Goal: Task Accomplishment & Management: Complete application form

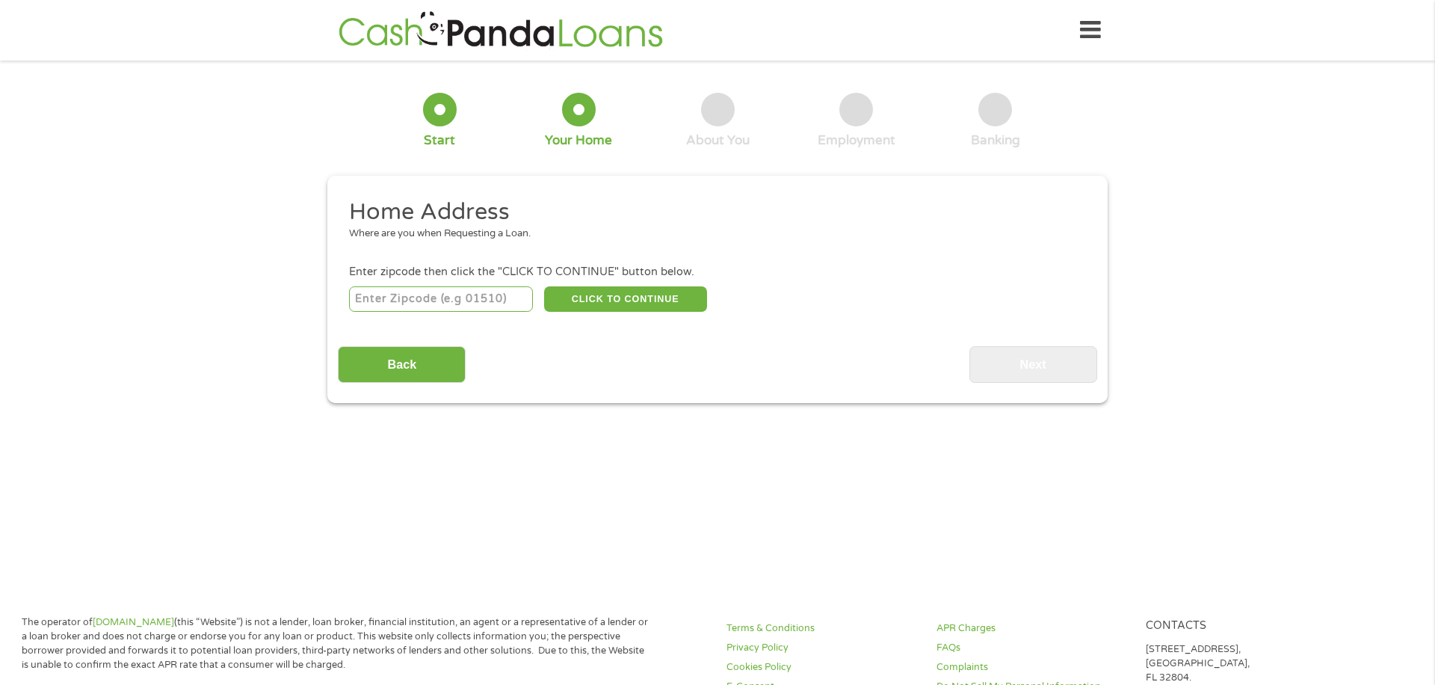
click at [451, 298] on input "number" at bounding box center [441, 298] width 185 height 25
type input "91316"
select select "[US_STATE]"
click at [614, 293] on button "CLICK TO CONTINUE" at bounding box center [625, 298] width 163 height 25
type input "91316"
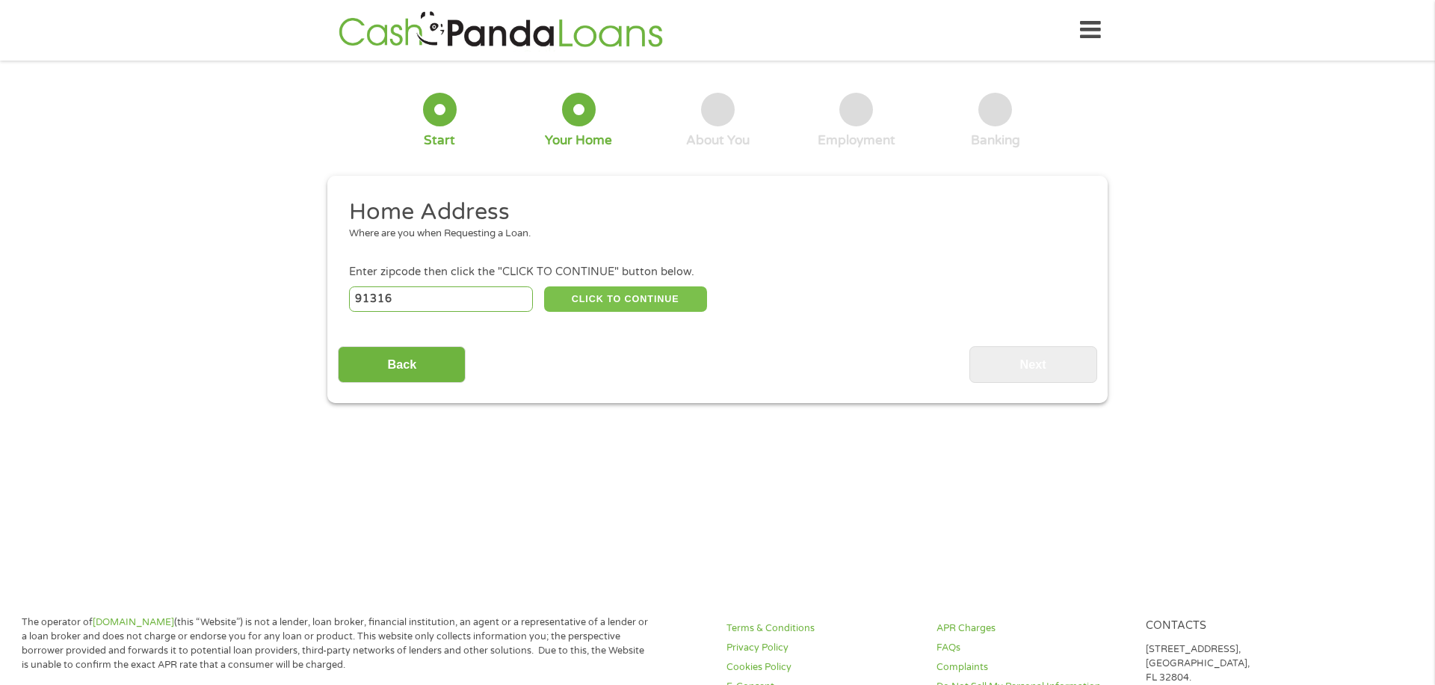
type input "Encino"
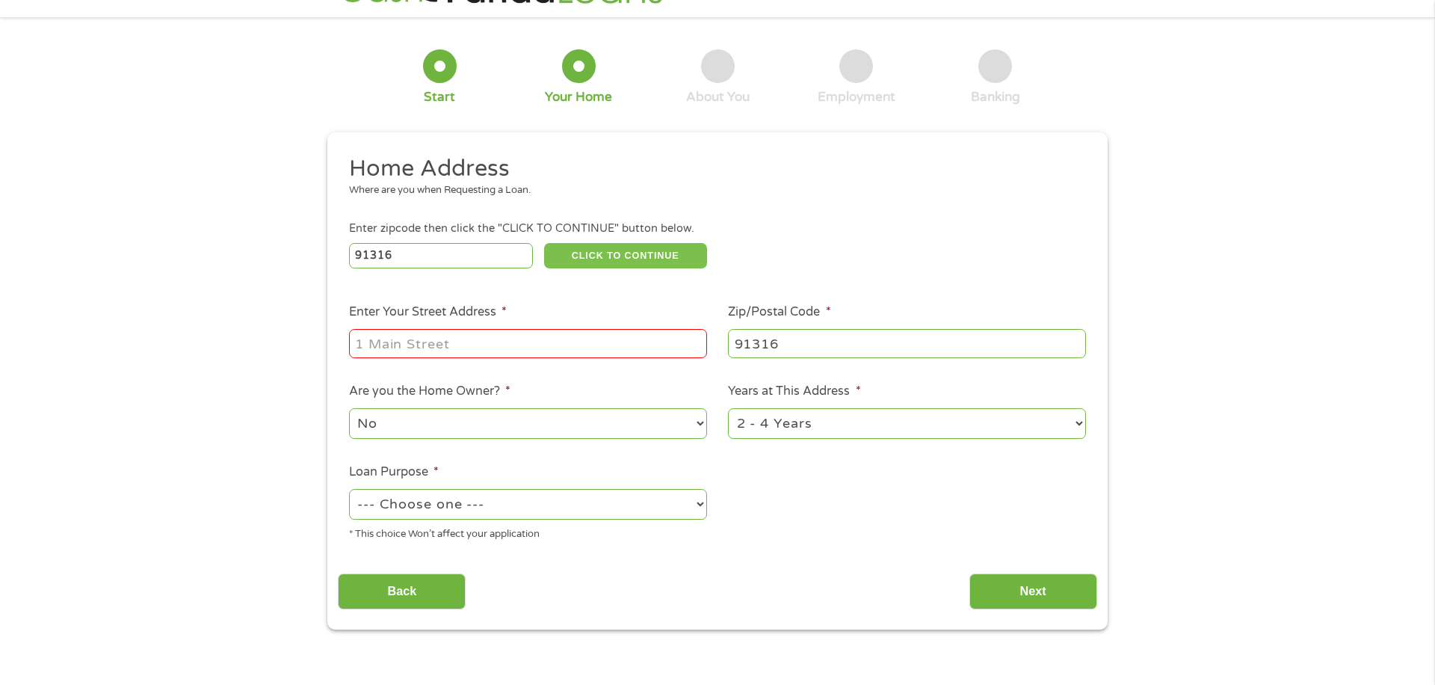
scroll to position [49, 0]
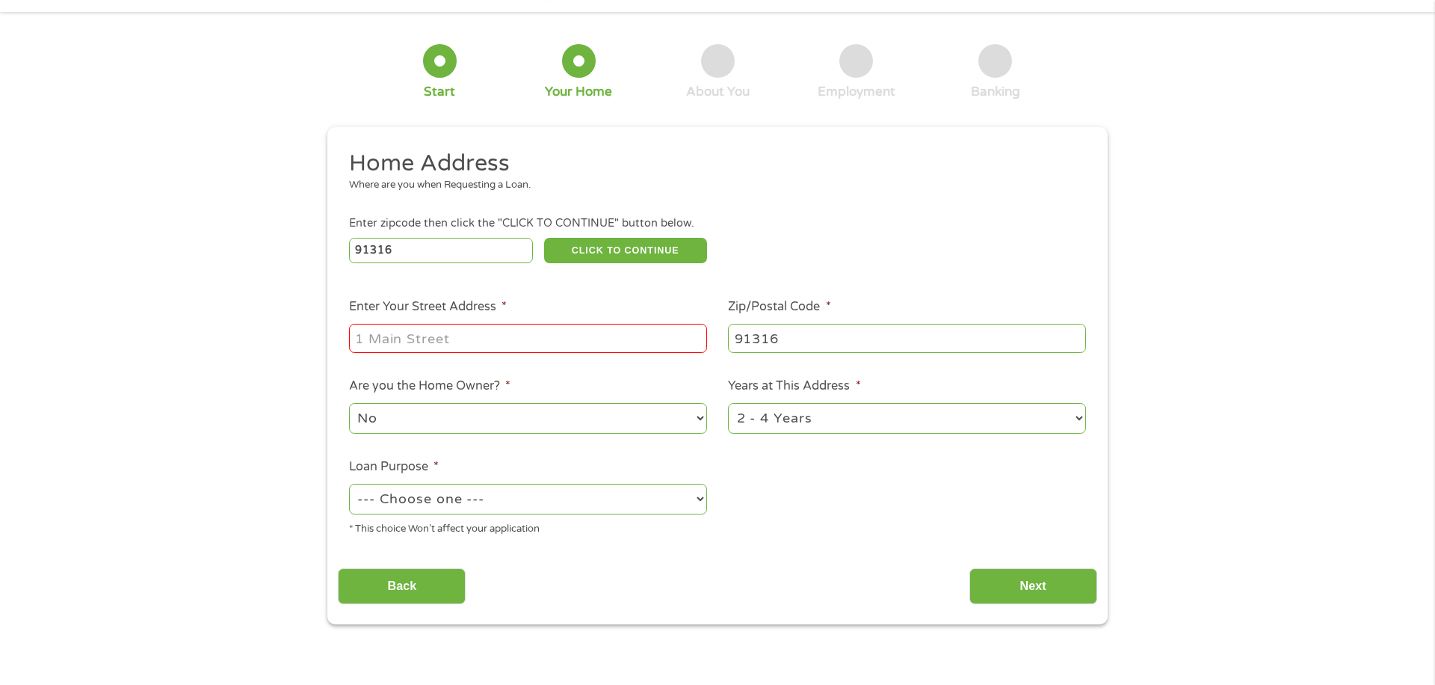
click at [502, 345] on input "Enter Your Street Address *" at bounding box center [528, 338] width 358 height 28
type input "1234 Test Ave"
click at [457, 427] on select "No Yes" at bounding box center [528, 418] width 358 height 31
click at [533, 516] on div "--- Choose one --- Pay Bills Debt Consolidation Home Improvement Major Purchase…" at bounding box center [528, 499] width 358 height 36
click at [511, 503] on select "--- Choose one --- Pay Bills Debt Consolidation Home Improvement Major Purchase…" at bounding box center [528, 499] width 358 height 31
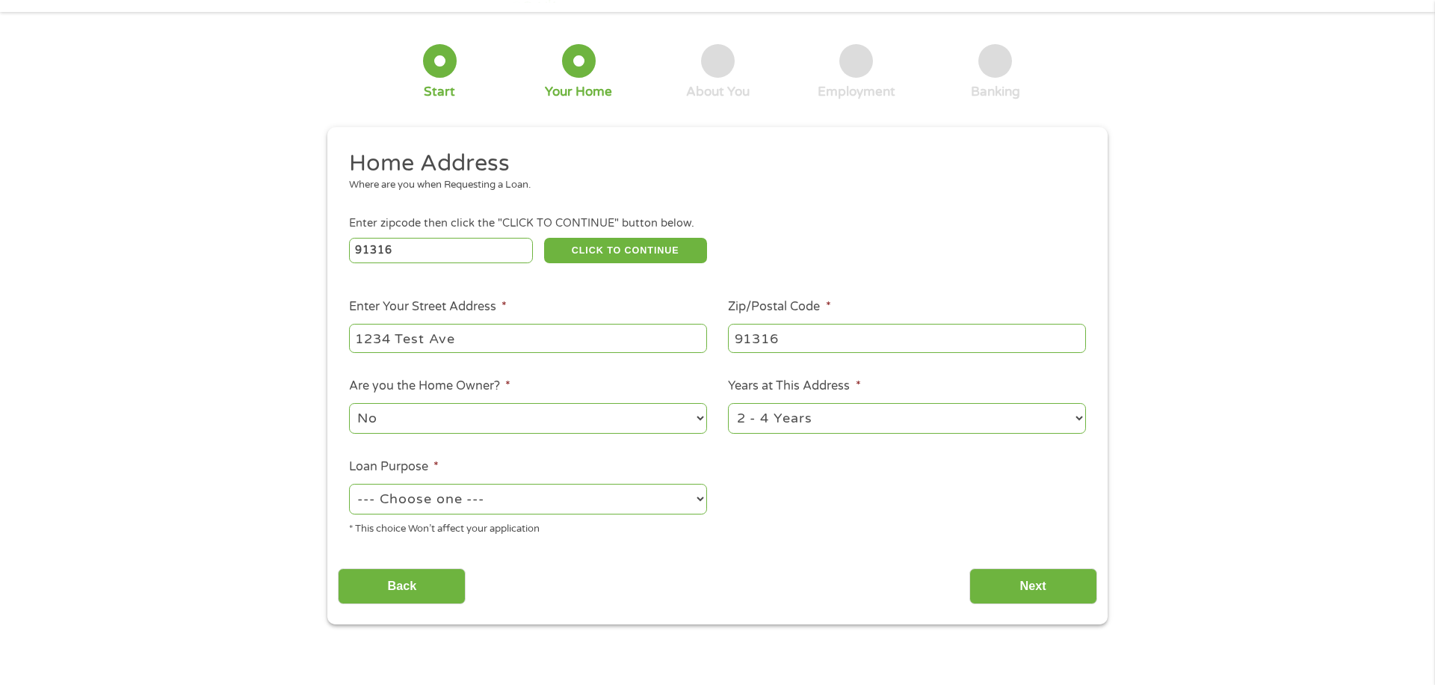
select select "debtconsolidation"
click at [349, 484] on select "--- Choose one --- Pay Bills Debt Consolidation Home Improvement Major Purchase…" at bounding box center [528, 499] width 358 height 31
click at [1033, 580] on input "Next" at bounding box center [1034, 586] width 128 height 37
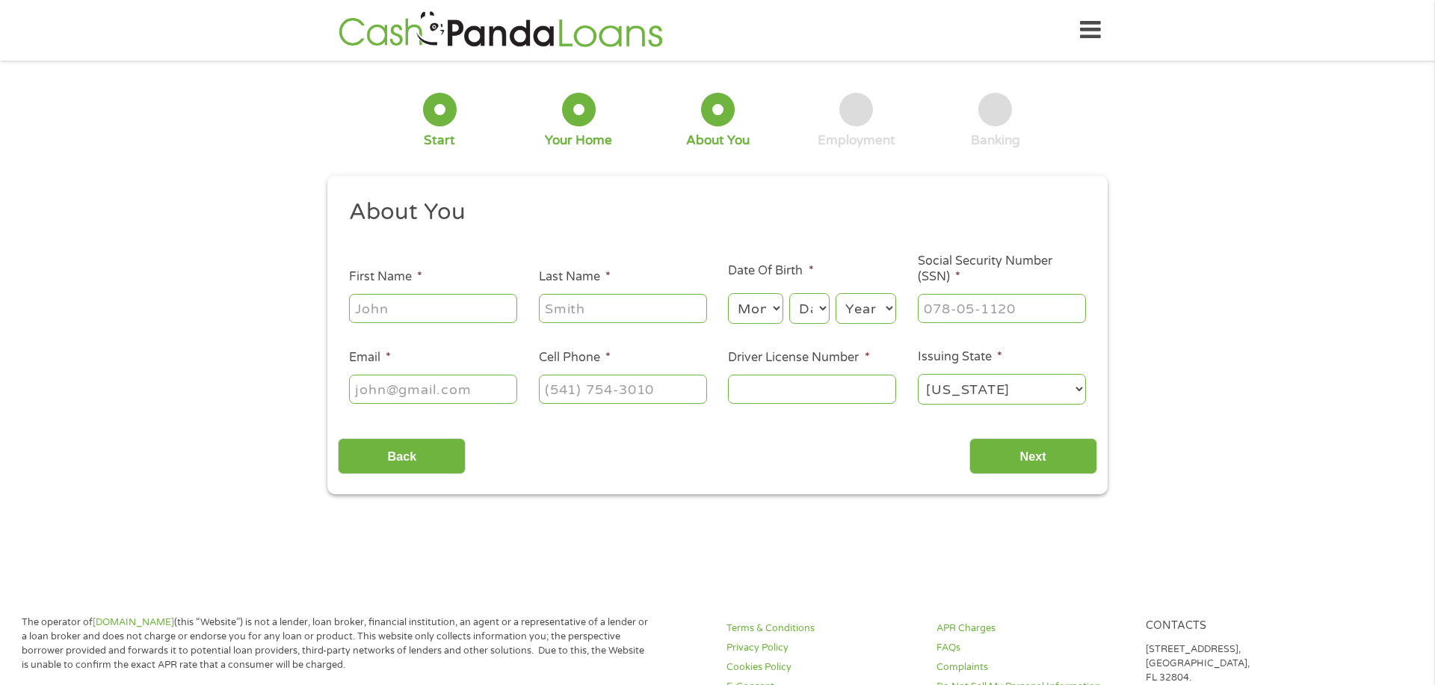
click at [394, 306] on input "First Name *" at bounding box center [433, 308] width 168 height 28
type input "Test"
type input "[EMAIL_ADDRESS][DOMAIN_NAME]"
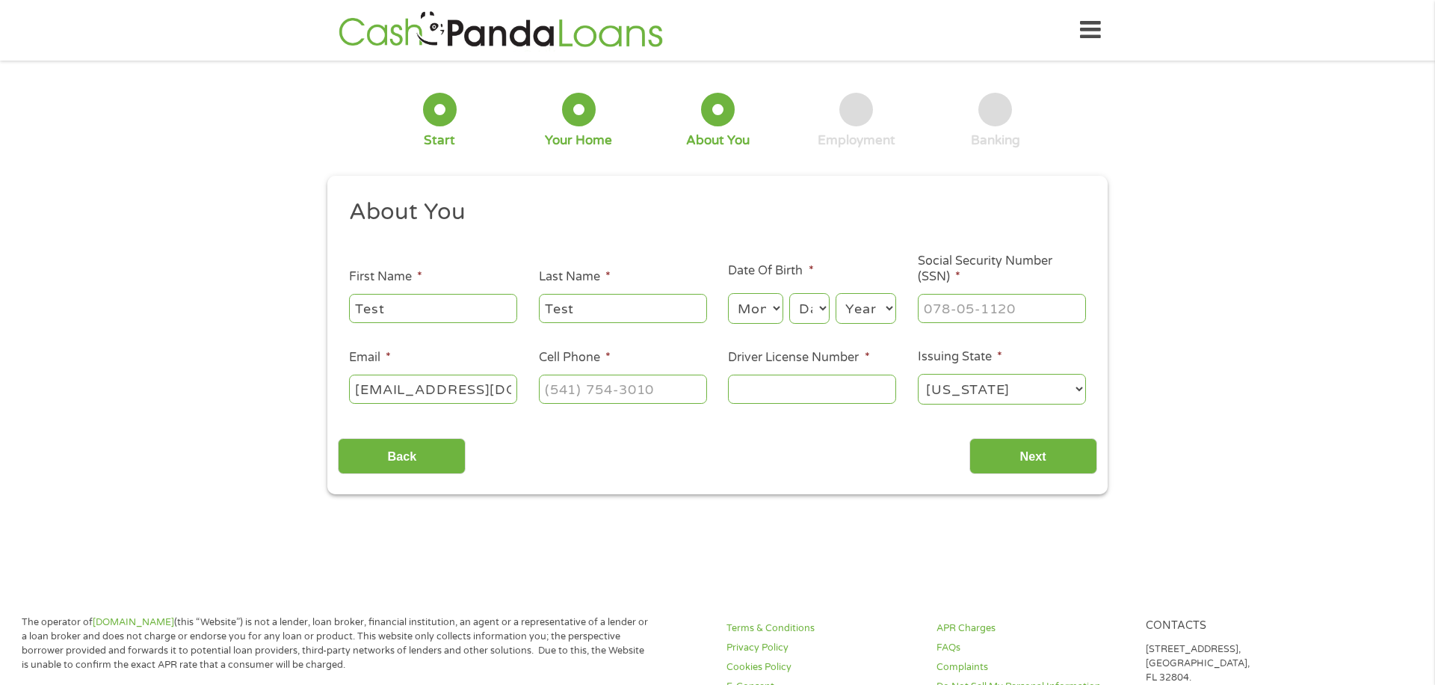
type input "3035792333"
select select "[US_STATE]"
type input "[PHONE_NUMBER]"
click at [585, 307] on input "Test" at bounding box center [623, 308] width 168 height 28
type input "Tester"
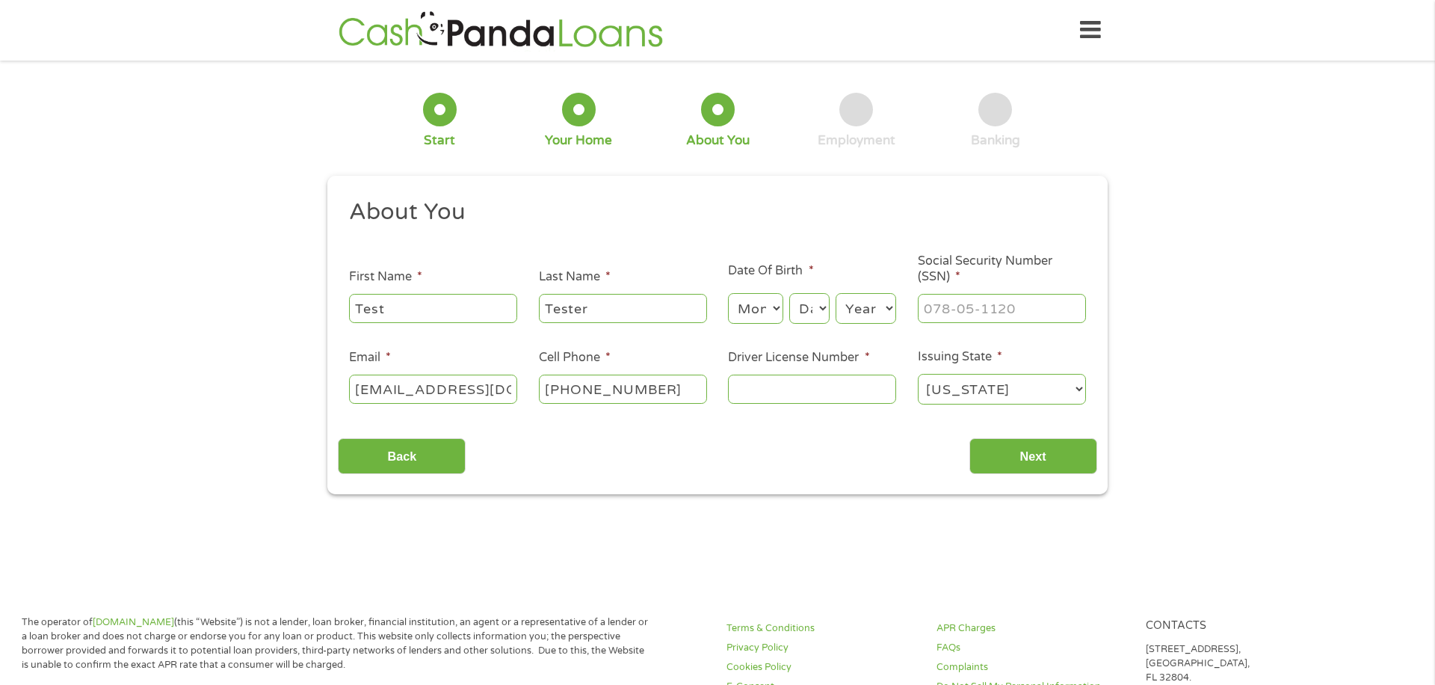
click at [536, 425] on div "About You This field is hidden when viewing the form Title * --- Choose one ---…" at bounding box center [717, 335] width 759 height 277
click at [819, 398] on input "Driver License Number *" at bounding box center [812, 389] width 168 height 28
type input "65468546230"
click at [1027, 451] on input "Next" at bounding box center [1034, 456] width 128 height 37
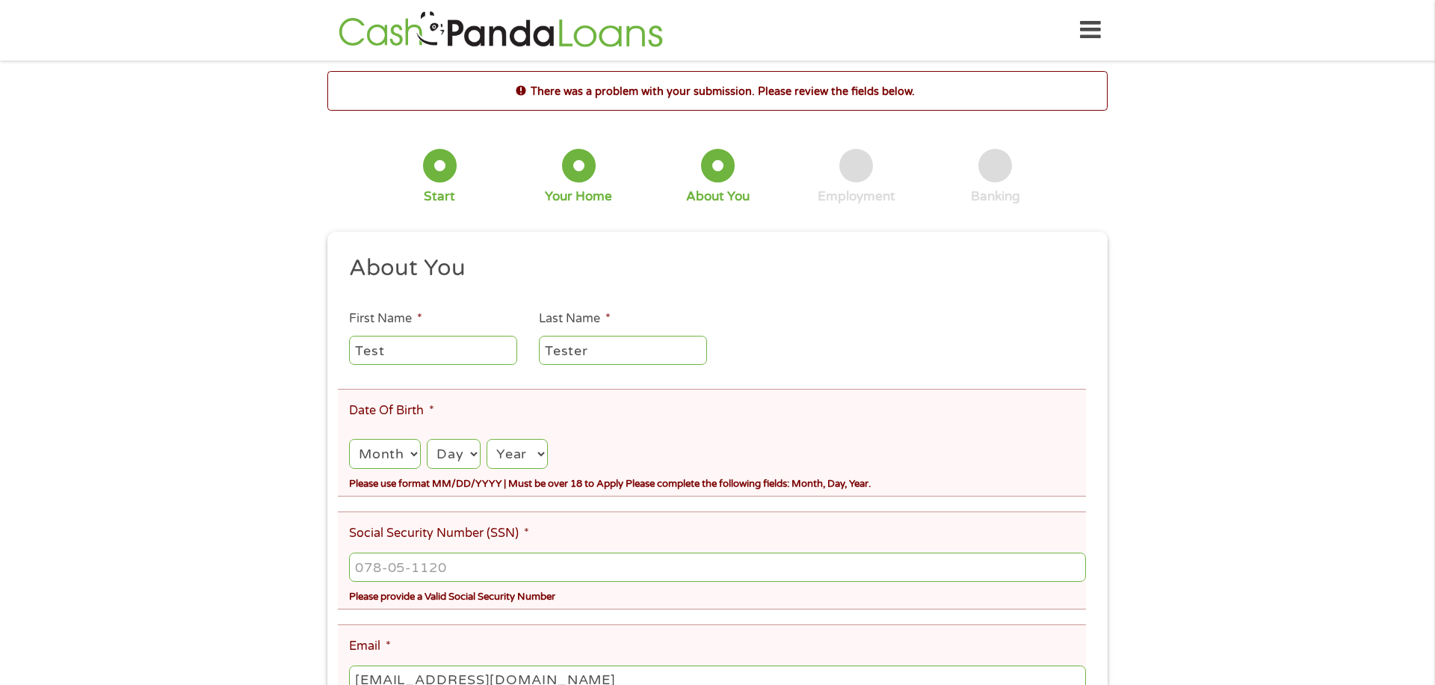
scroll to position [6, 6]
click at [412, 458] on select "Month 1 2 3 4 5 6 7 8 9 10 11 12" at bounding box center [385, 454] width 72 height 31
select select "3"
click at [349, 439] on select "Month 1 2 3 4 5 6 7 8 9 10 11 12" at bounding box center [385, 454] width 72 height 31
click at [445, 444] on select "Day 1 2 3 4 5 6 7 8 9 10 11 12 13 14 15 16 17 18 19 20 21 22 23 24 25 26 27 28 …" at bounding box center [453, 454] width 53 height 31
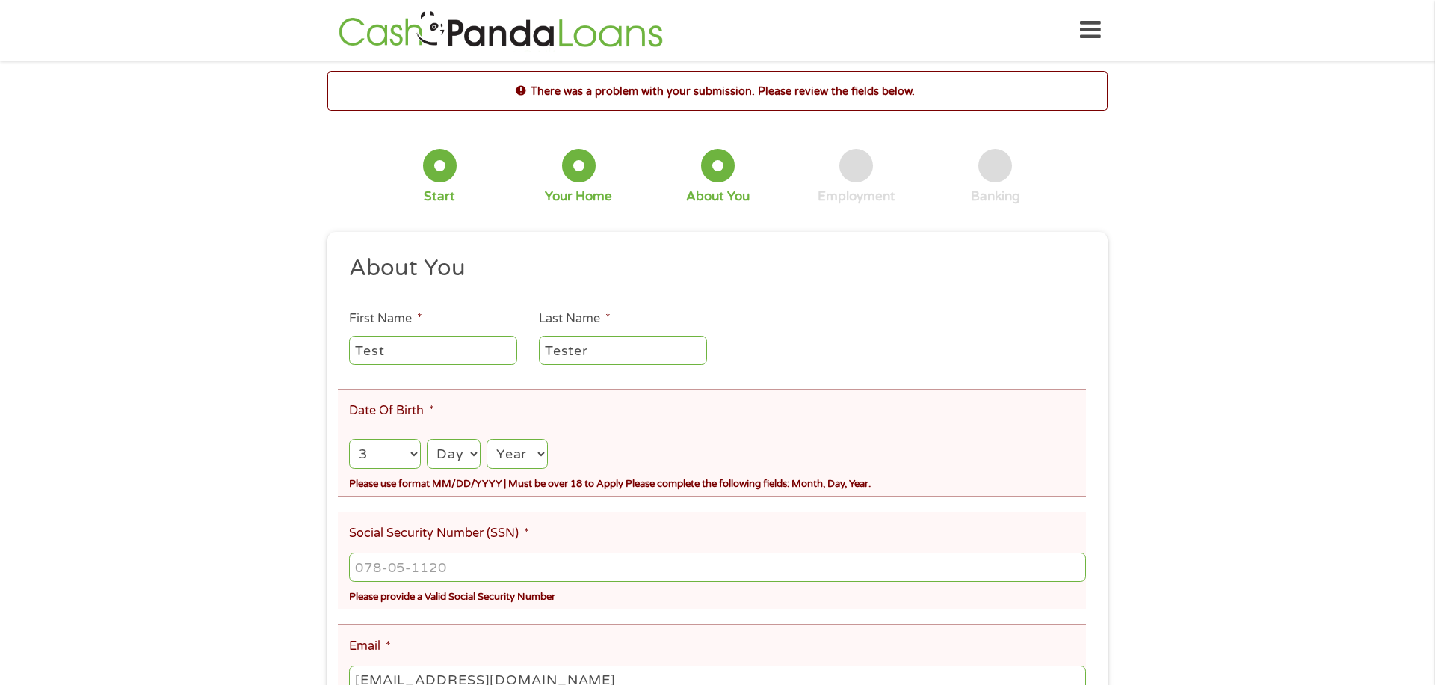
select select "2"
click at [427, 439] on select "Day 1 2 3 4 5 6 7 8 9 10 11 12 13 14 15 16 17 18 19 20 21 22 23 24 25 26 27 28 …" at bounding box center [453, 454] width 53 height 31
click at [514, 465] on select "Year [DATE] 2006 2005 2004 2003 2002 2001 2000 1999 1998 1997 1996 1995 1994 19…" at bounding box center [517, 454] width 61 height 31
select select "1995"
click at [487, 439] on select "Year [DATE] 2006 2005 2004 2003 2002 2001 2000 1999 1998 1997 1996 1995 1994 19…" at bounding box center [517, 454] width 61 height 31
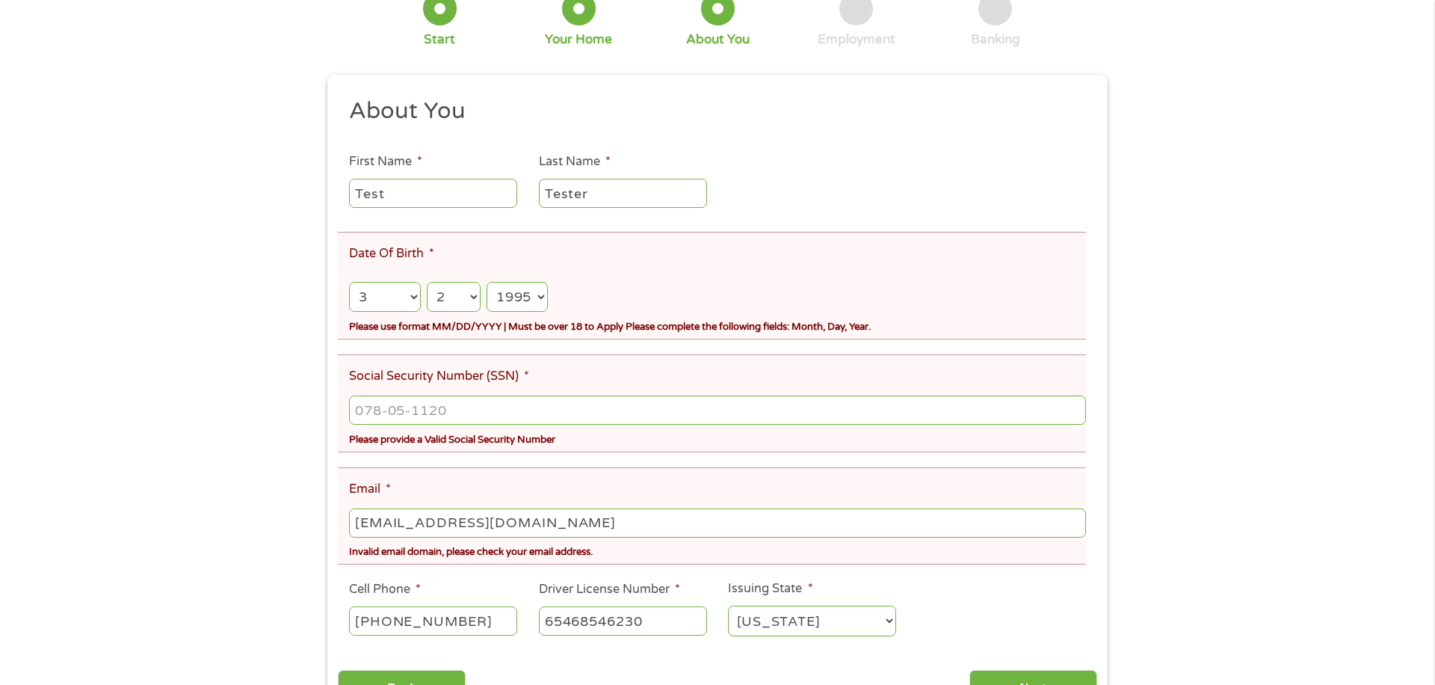
scroll to position [167, 0]
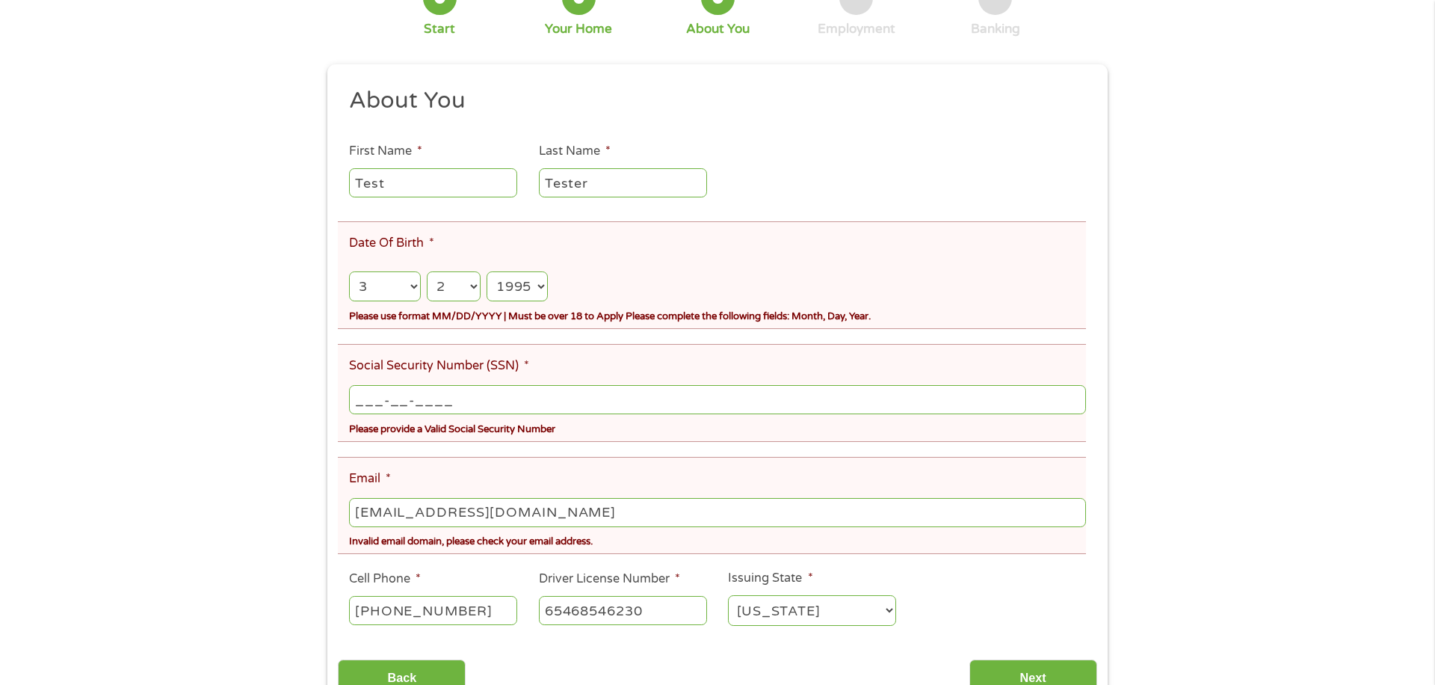
click at [434, 408] on input "___-__-____" at bounding box center [717, 399] width 737 height 28
type input "549-84-6351"
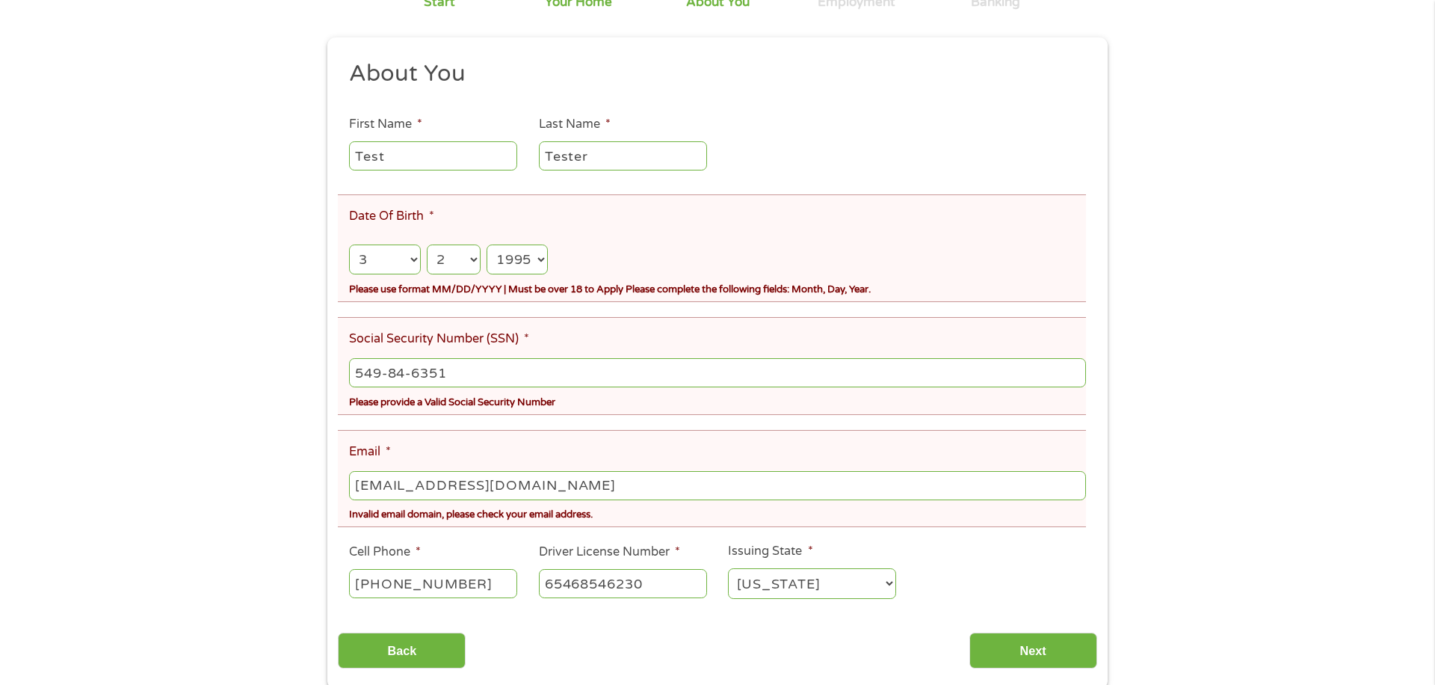
scroll to position [196, 0]
click at [419, 481] on input "[EMAIL_ADDRESS][DOMAIN_NAME]" at bounding box center [717, 484] width 737 height 28
type input "[EMAIL_ADDRESS][DOMAIN_NAME]"
click at [1026, 639] on input "Next" at bounding box center [1034, 649] width 128 height 37
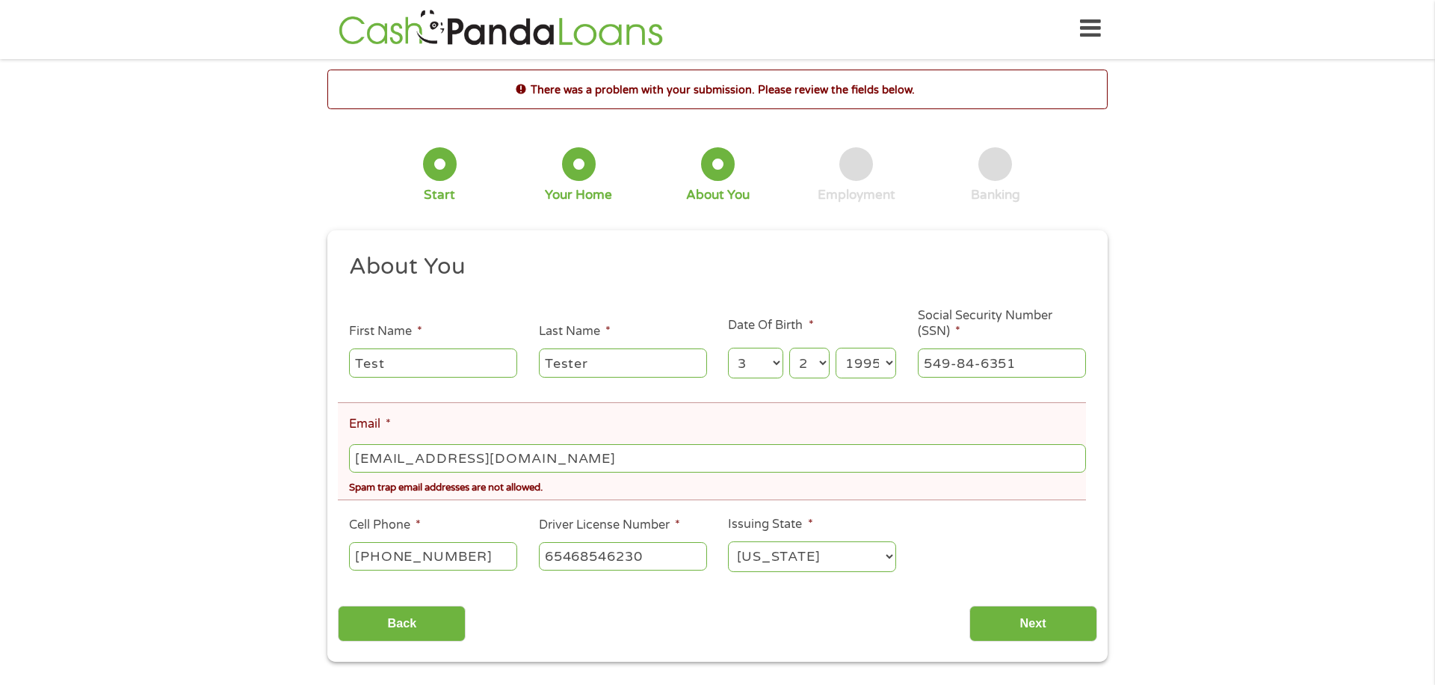
scroll to position [0, 0]
click at [383, 457] on input "[EMAIL_ADDRESS][DOMAIN_NAME]" at bounding box center [717, 460] width 737 height 28
type input "[EMAIL_ADDRESS][DOMAIN_NAME]"
click at [1032, 618] on input "Next" at bounding box center [1034, 625] width 128 height 37
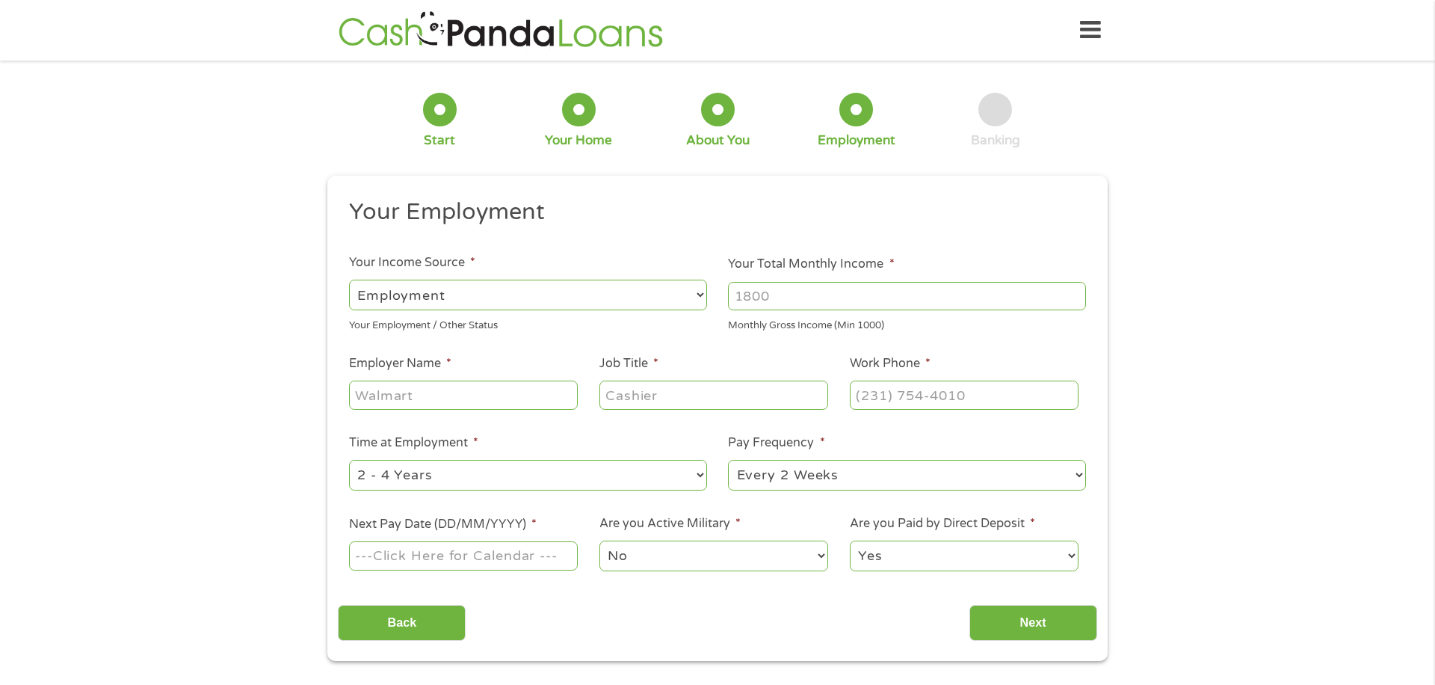
scroll to position [6, 6]
click at [491, 393] on input "Employer Name *" at bounding box center [463, 395] width 229 height 28
type input "walmart"
type input "Cashier"
click at [751, 301] on input "Your Total Monthly Income *" at bounding box center [907, 296] width 358 height 28
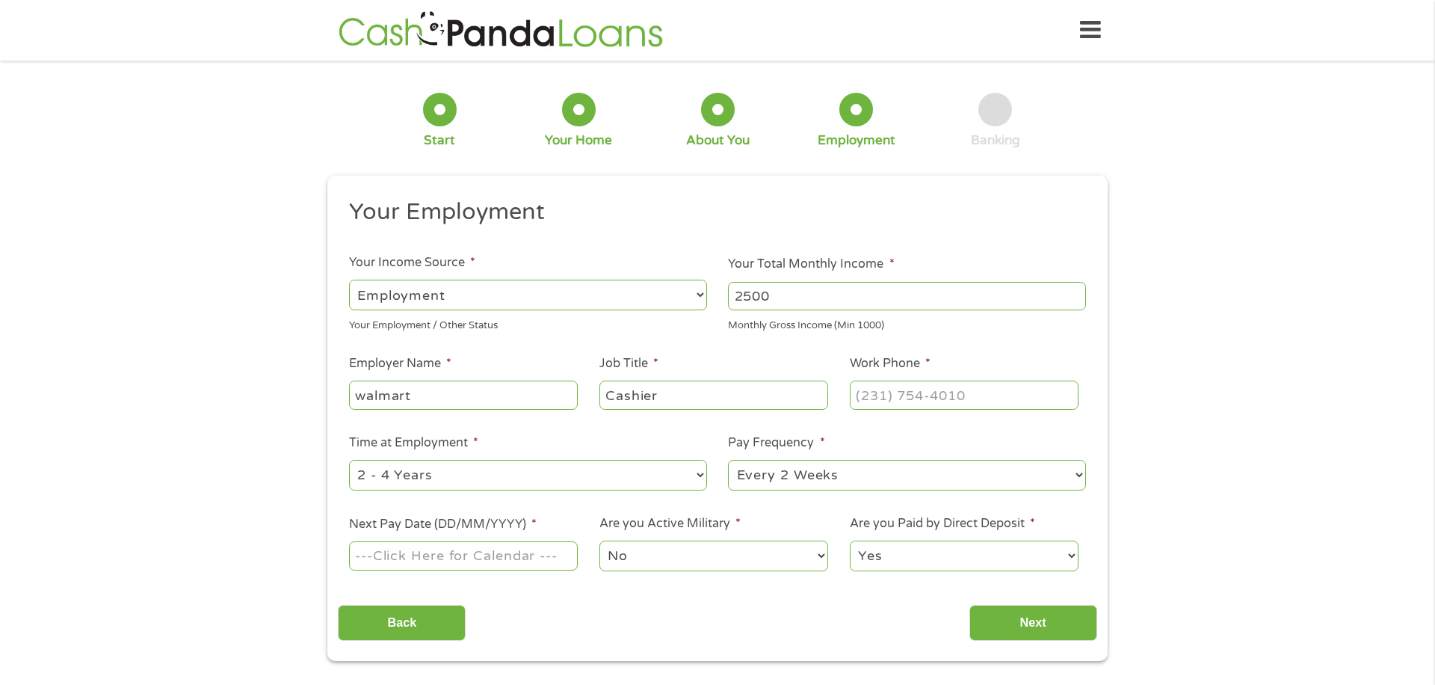
type input "2500"
click at [936, 394] on input "(___) ___-____" at bounding box center [964, 395] width 229 height 28
type input "[PHONE_NUMBER]"
click at [789, 510] on ul "Your Employment Your Income Source * --- Choose one --- Employment [DEMOGRAPHIC…" at bounding box center [717, 390] width 759 height 387
click at [535, 549] on input "Next Pay Date (DD/MM/YYYY) *" at bounding box center [463, 555] width 229 height 28
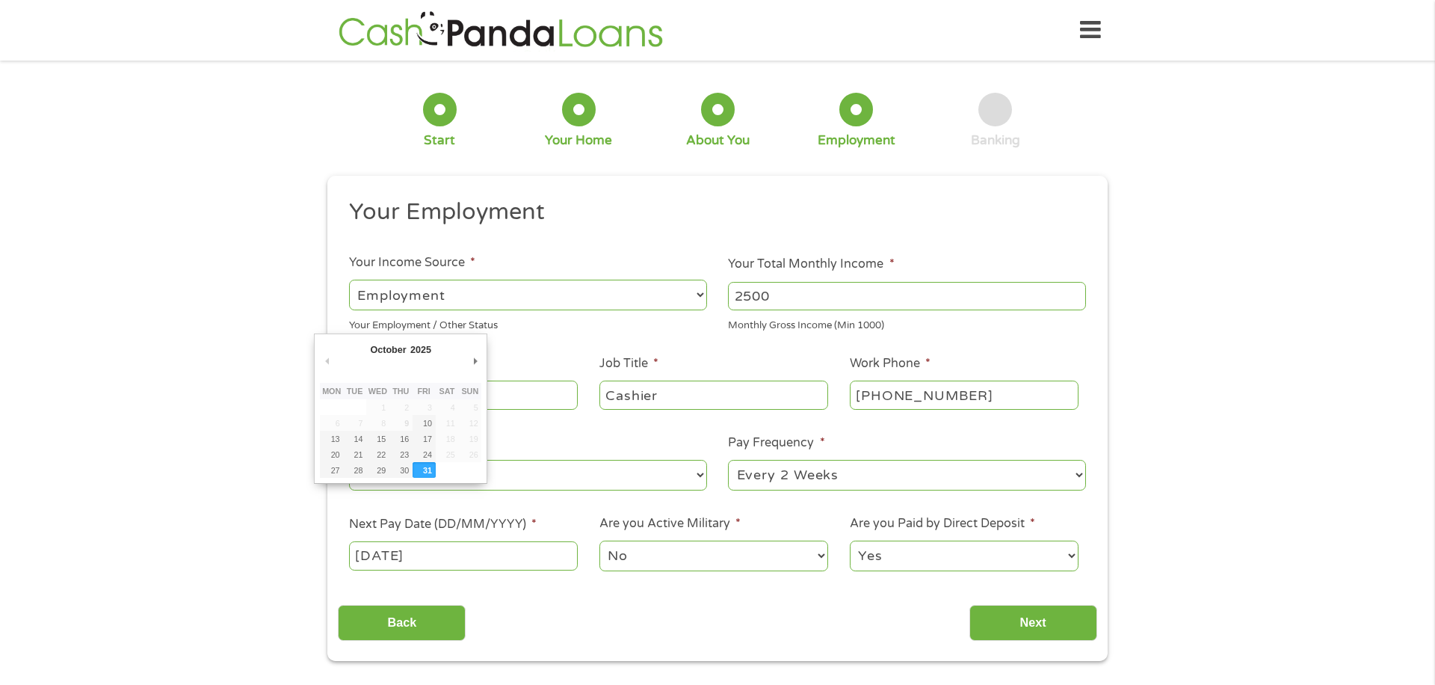
click at [443, 558] on input "[DATE]" at bounding box center [463, 555] width 229 height 28
type input "[DATE]"
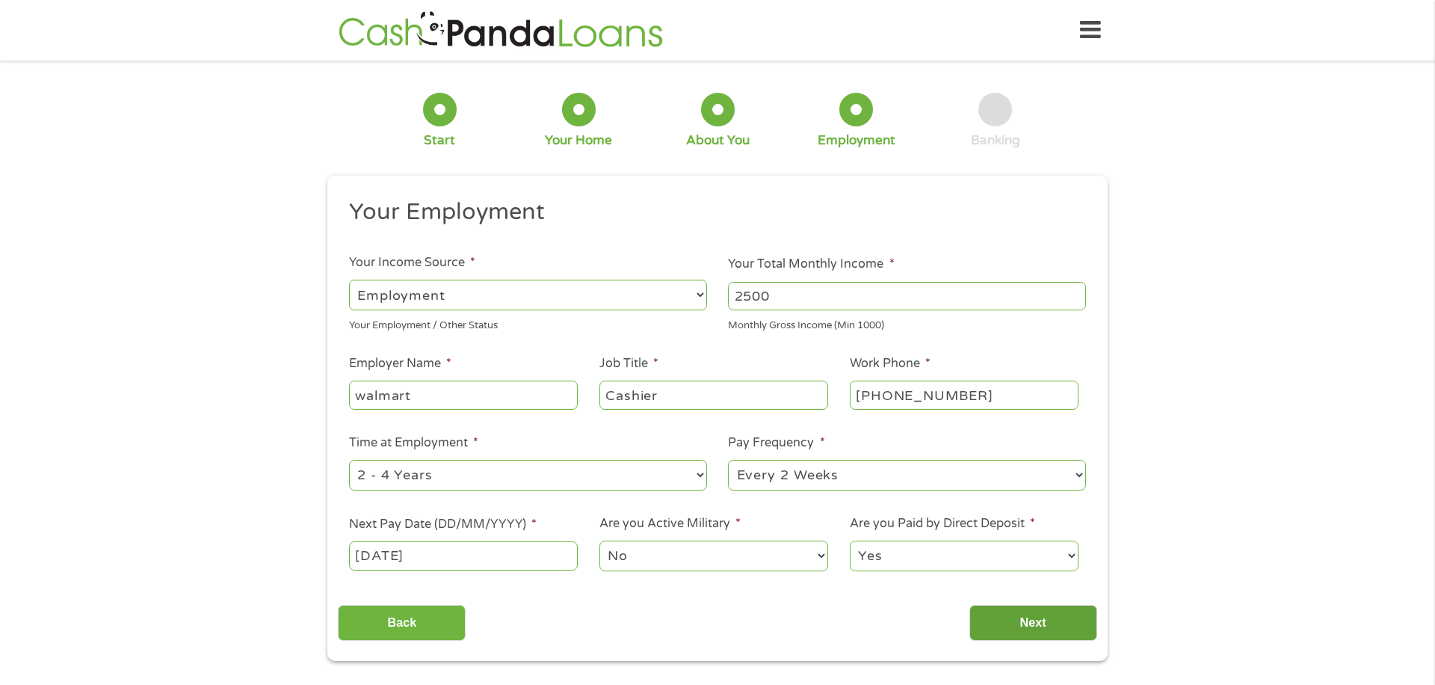
click at [1043, 623] on input "Next" at bounding box center [1034, 623] width 128 height 37
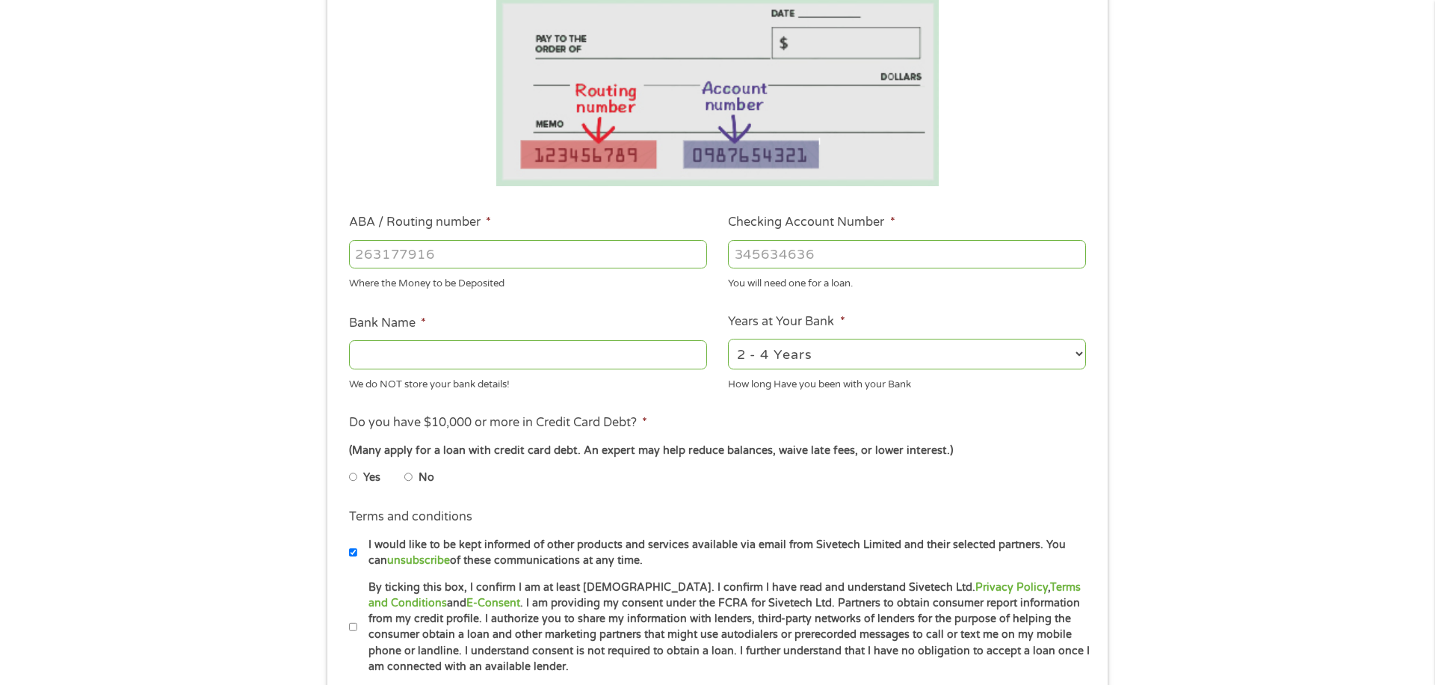
scroll to position [0, 0]
